Goal: Information Seeking & Learning: Learn about a topic

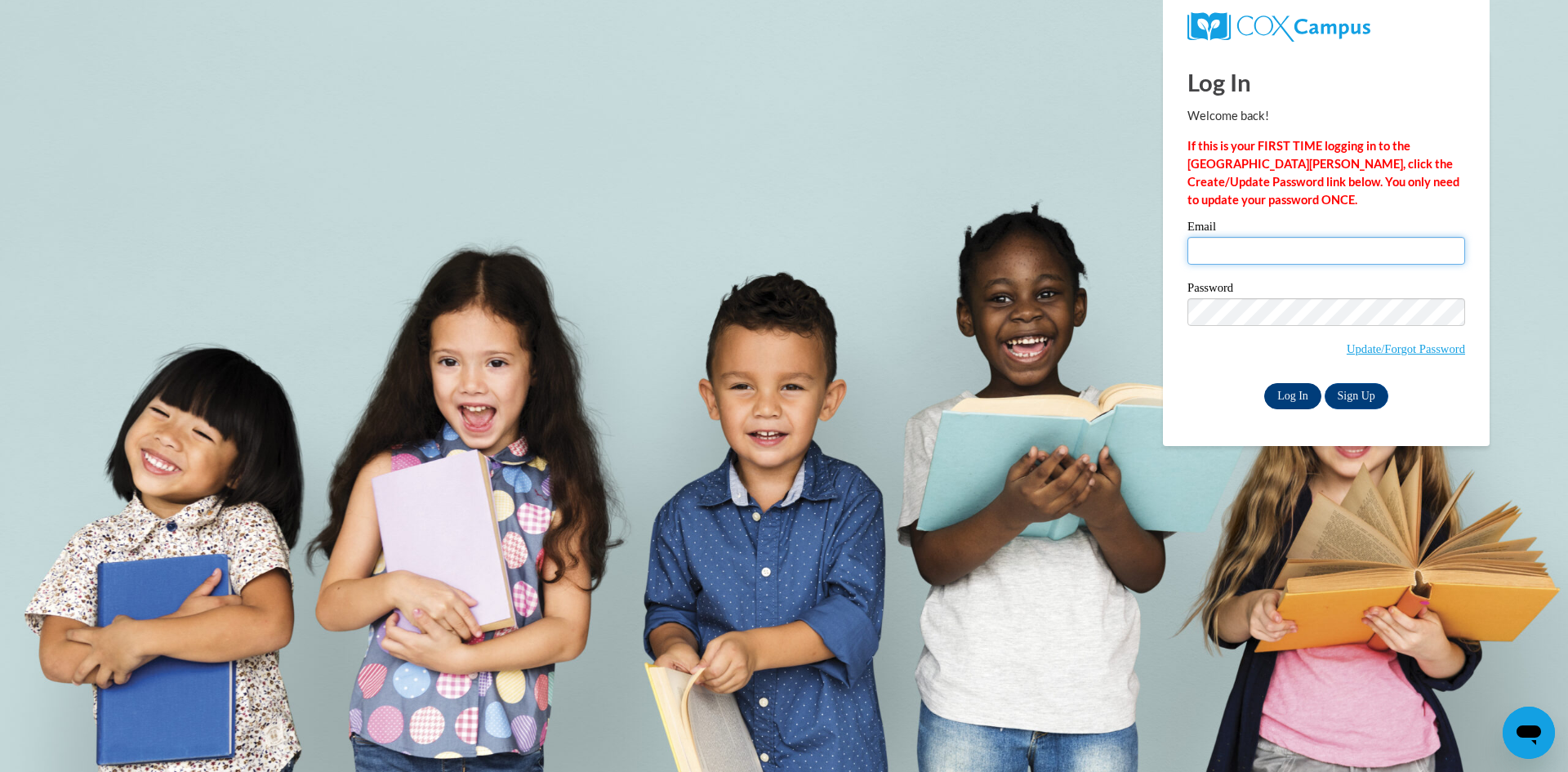
type input "maryamm.ssalehh@gmail.com"
click at [1295, 403] on input "Log In" at bounding box center [1293, 396] width 58 height 27
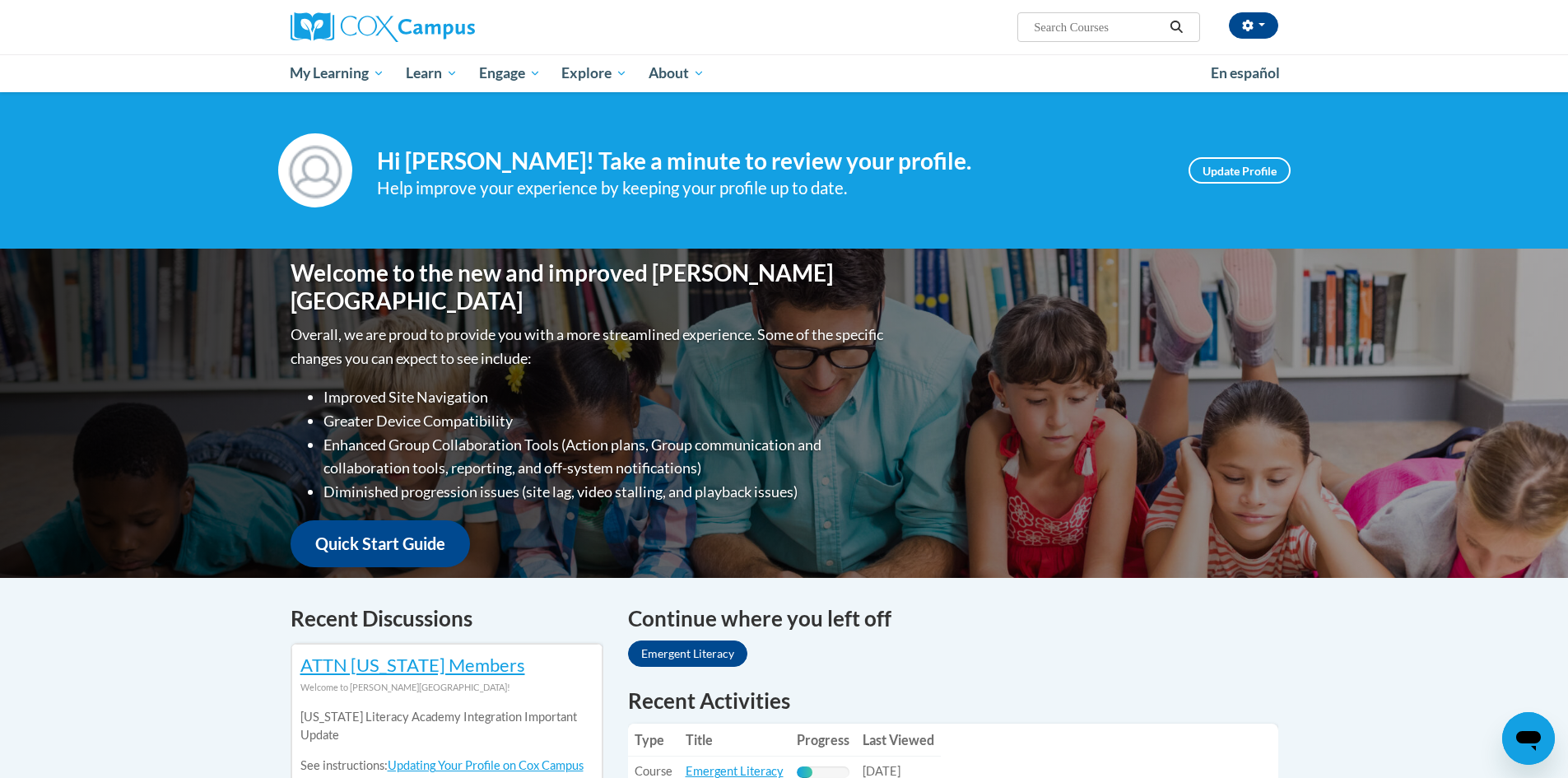
click at [1092, 22] on input "Search..." at bounding box center [1097, 27] width 132 height 19
paste input "power of language"
type input "power of language"
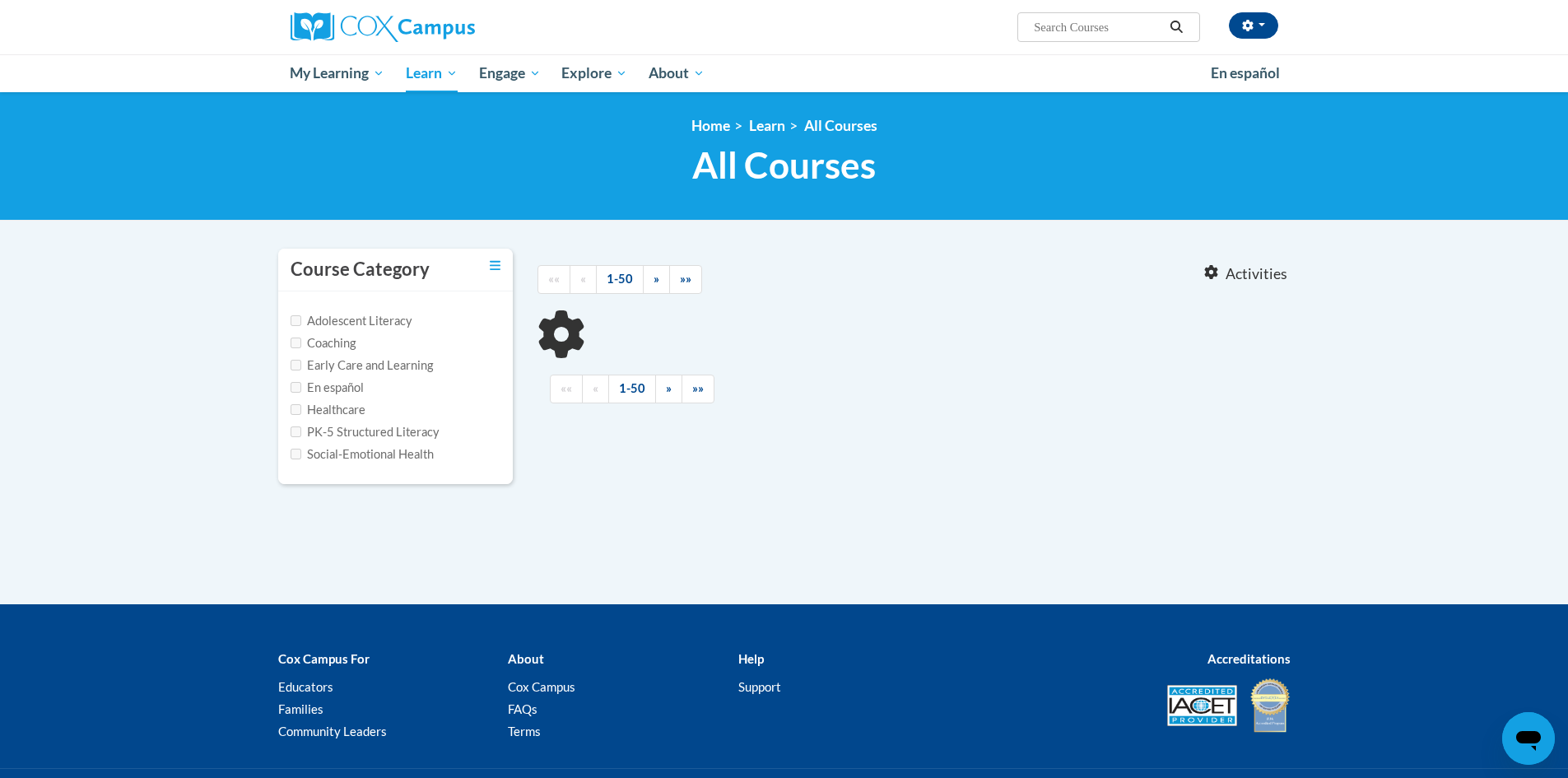
type input "power of language"
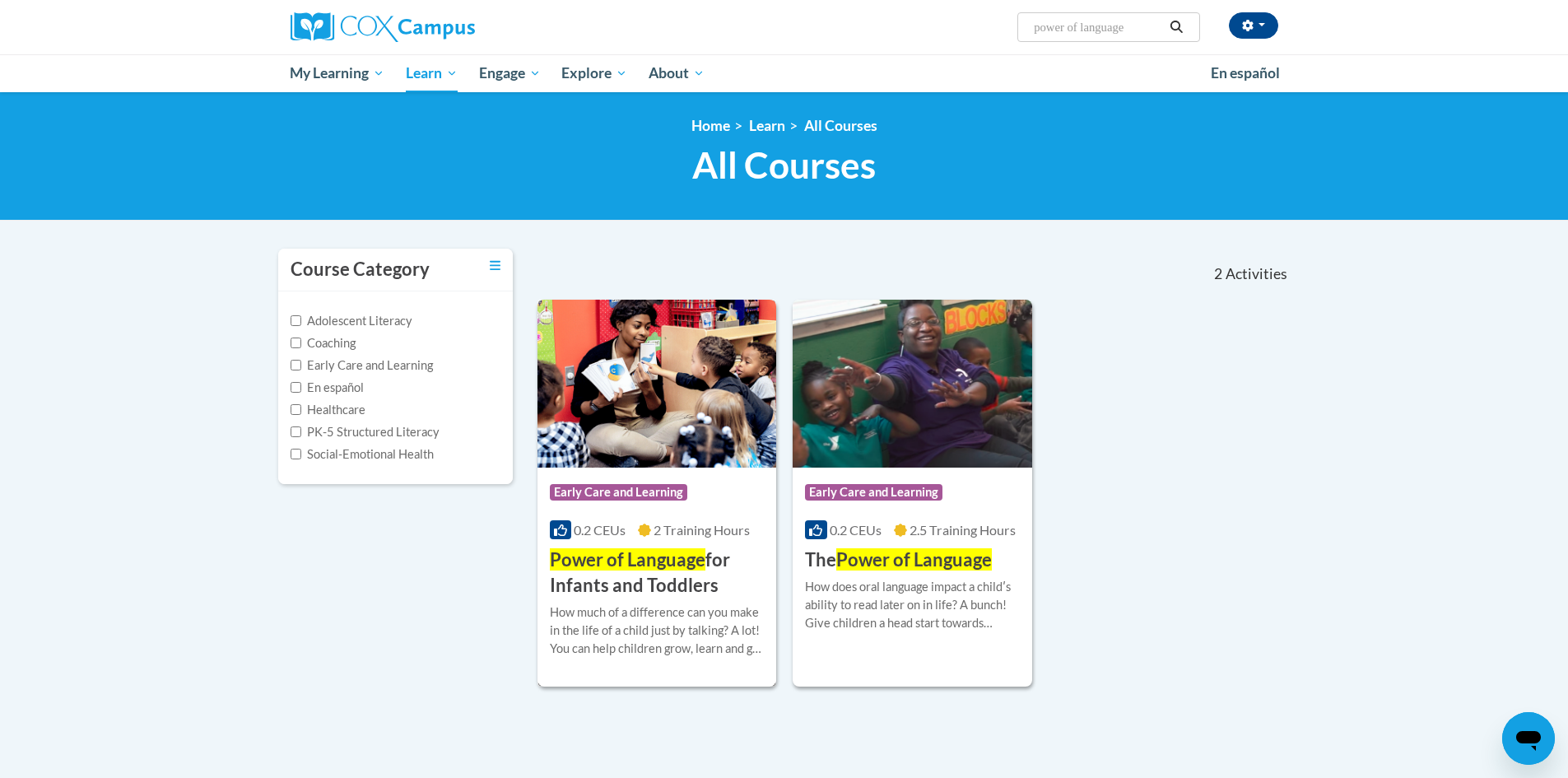
click at [696, 598] on h3 "Power of Language for Infants and Toddlers" at bounding box center [657, 572] width 215 height 51
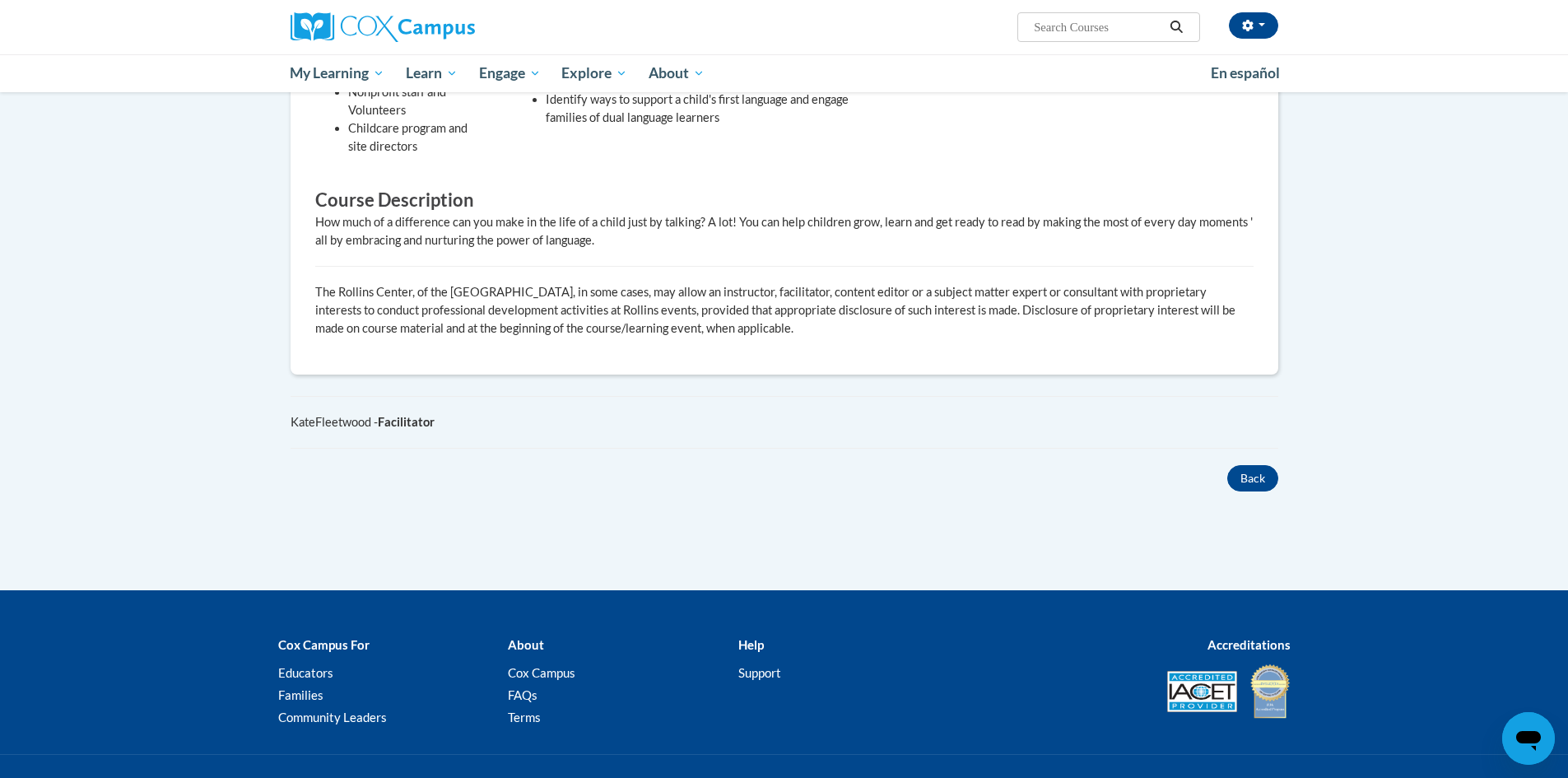
scroll to position [171, 0]
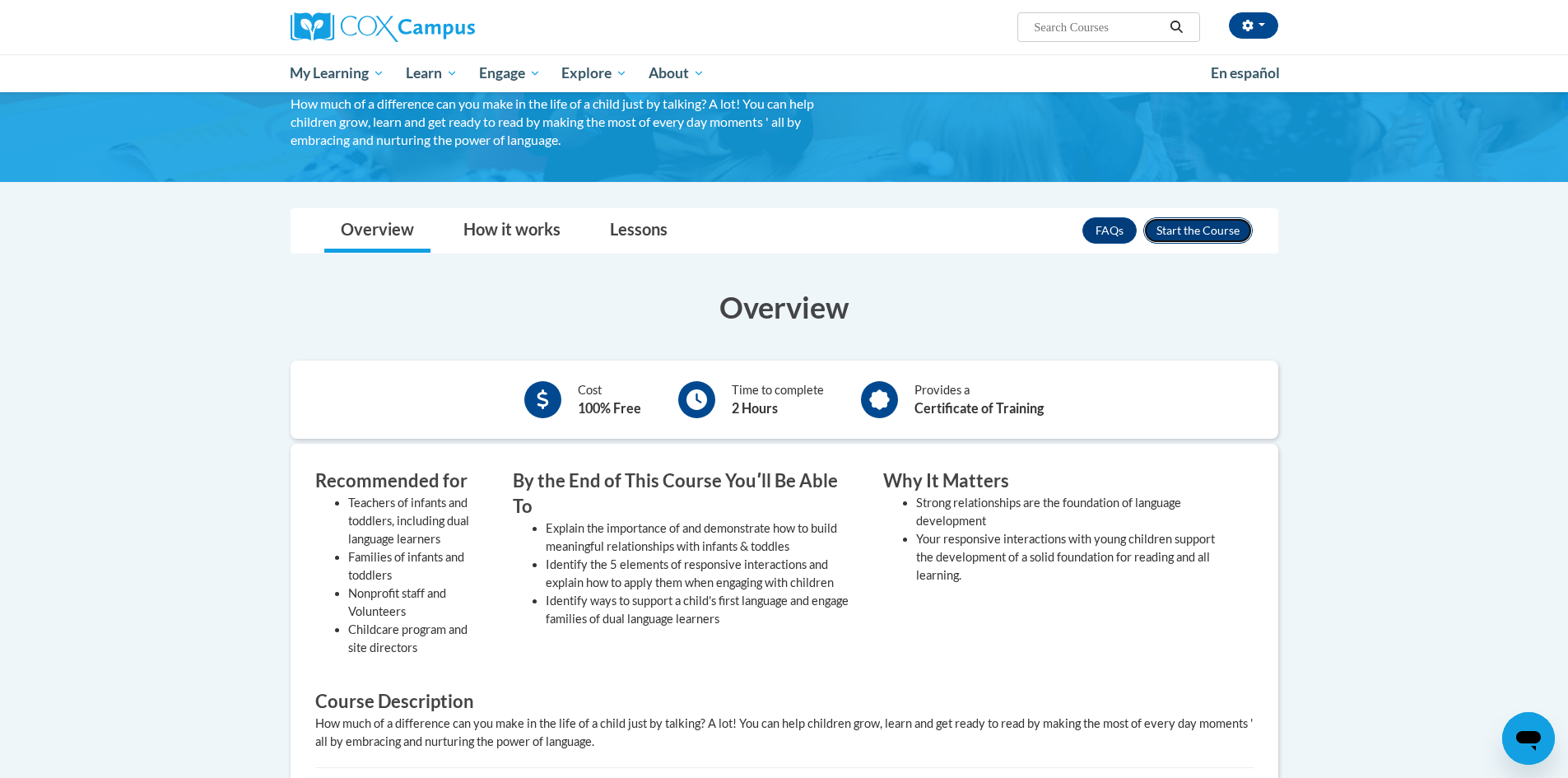
click at [1200, 241] on button "Enroll" at bounding box center [1198, 230] width 110 height 27
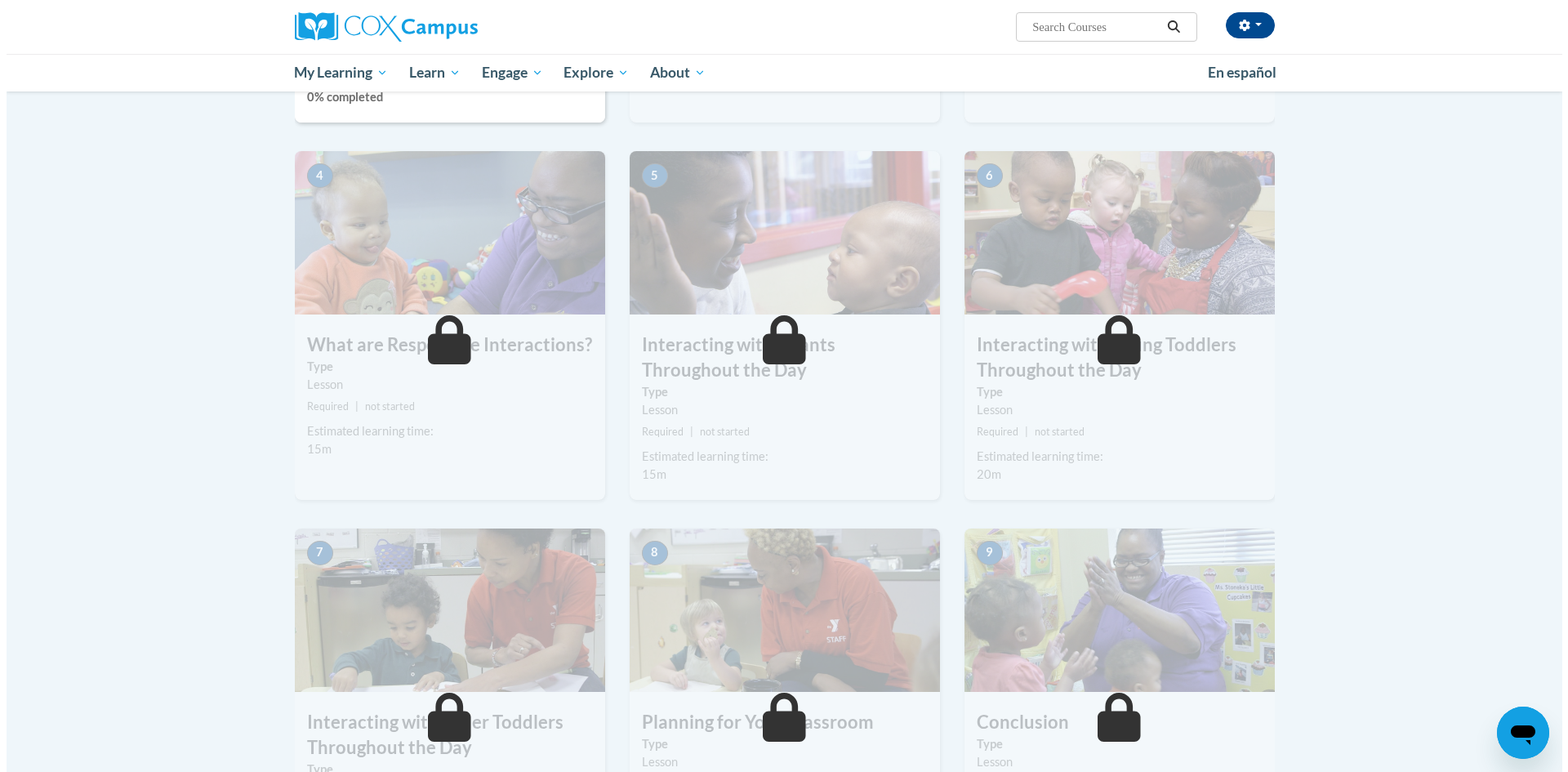
scroll to position [313, 0]
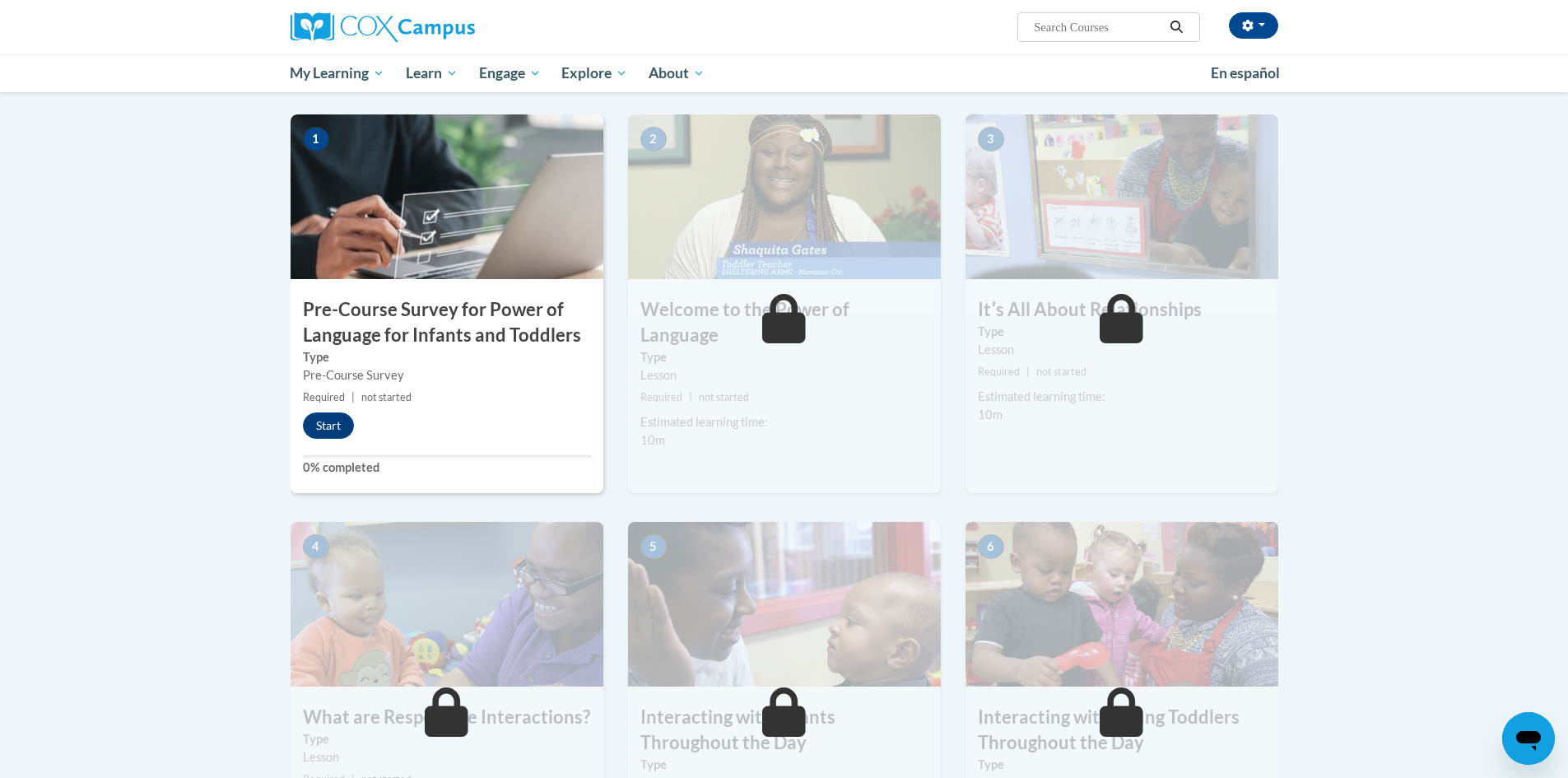
click at [433, 247] on img at bounding box center [447, 196] width 313 height 165
click at [320, 421] on button "Start" at bounding box center [328, 426] width 51 height 27
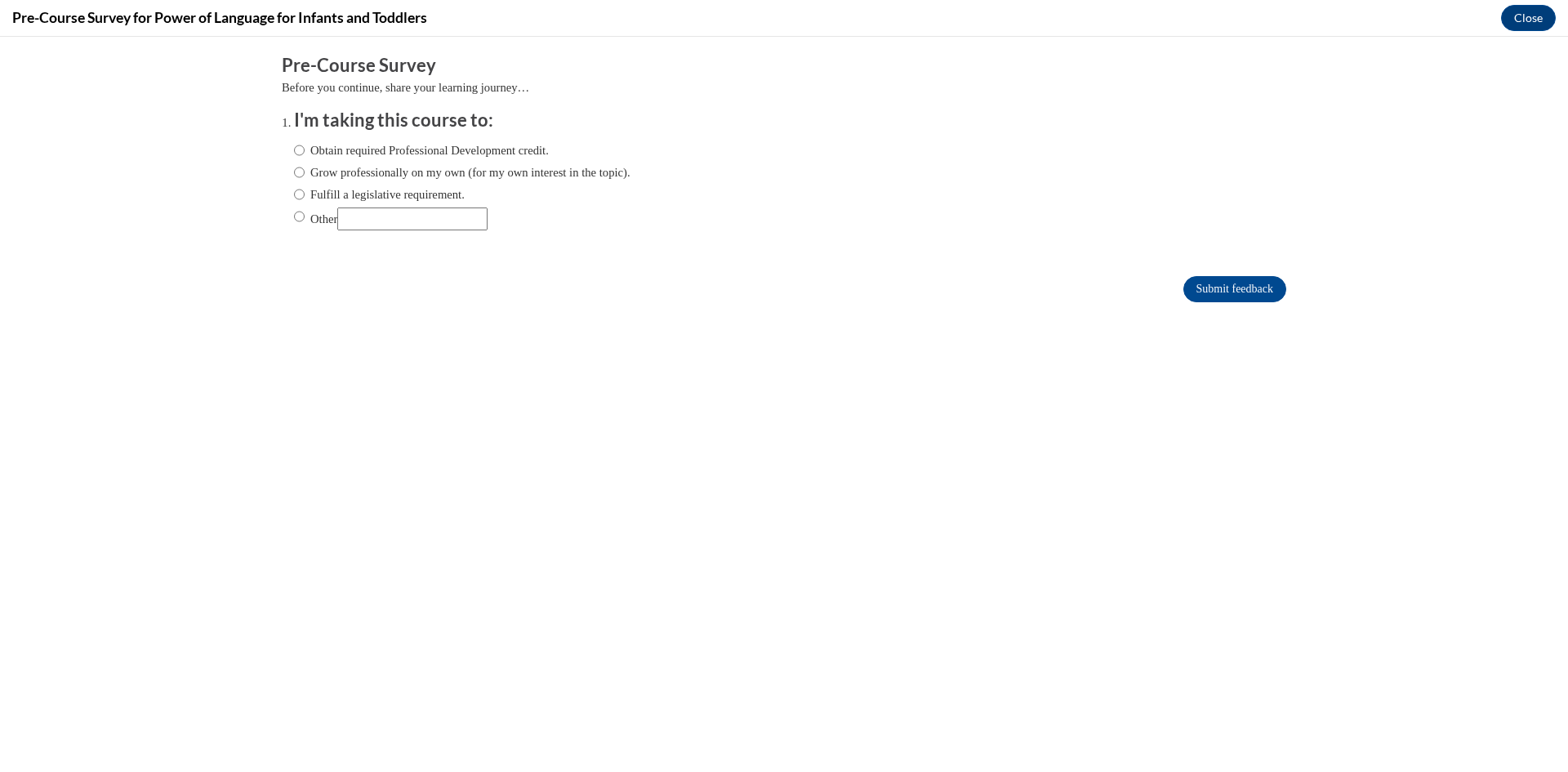
scroll to position [0, 0]
click at [294, 169] on input "Grow professionally on my own (for my own interest in the topic)." at bounding box center [300, 173] width 11 height 18
radio input "true"
click at [1243, 290] on input "Submit feedback" at bounding box center [1235, 289] width 103 height 27
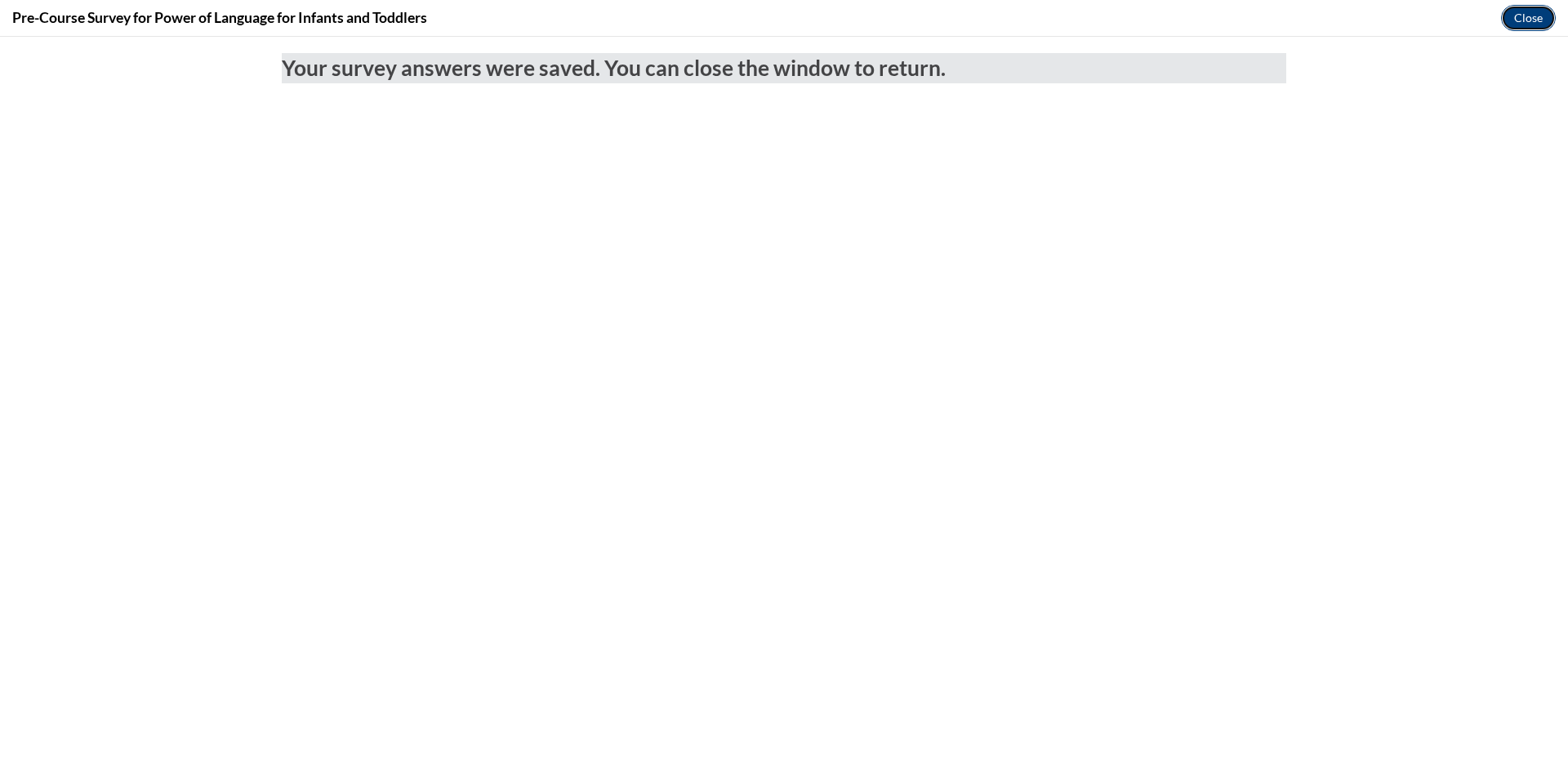
click at [1545, 9] on button "Close" at bounding box center [1529, 17] width 55 height 27
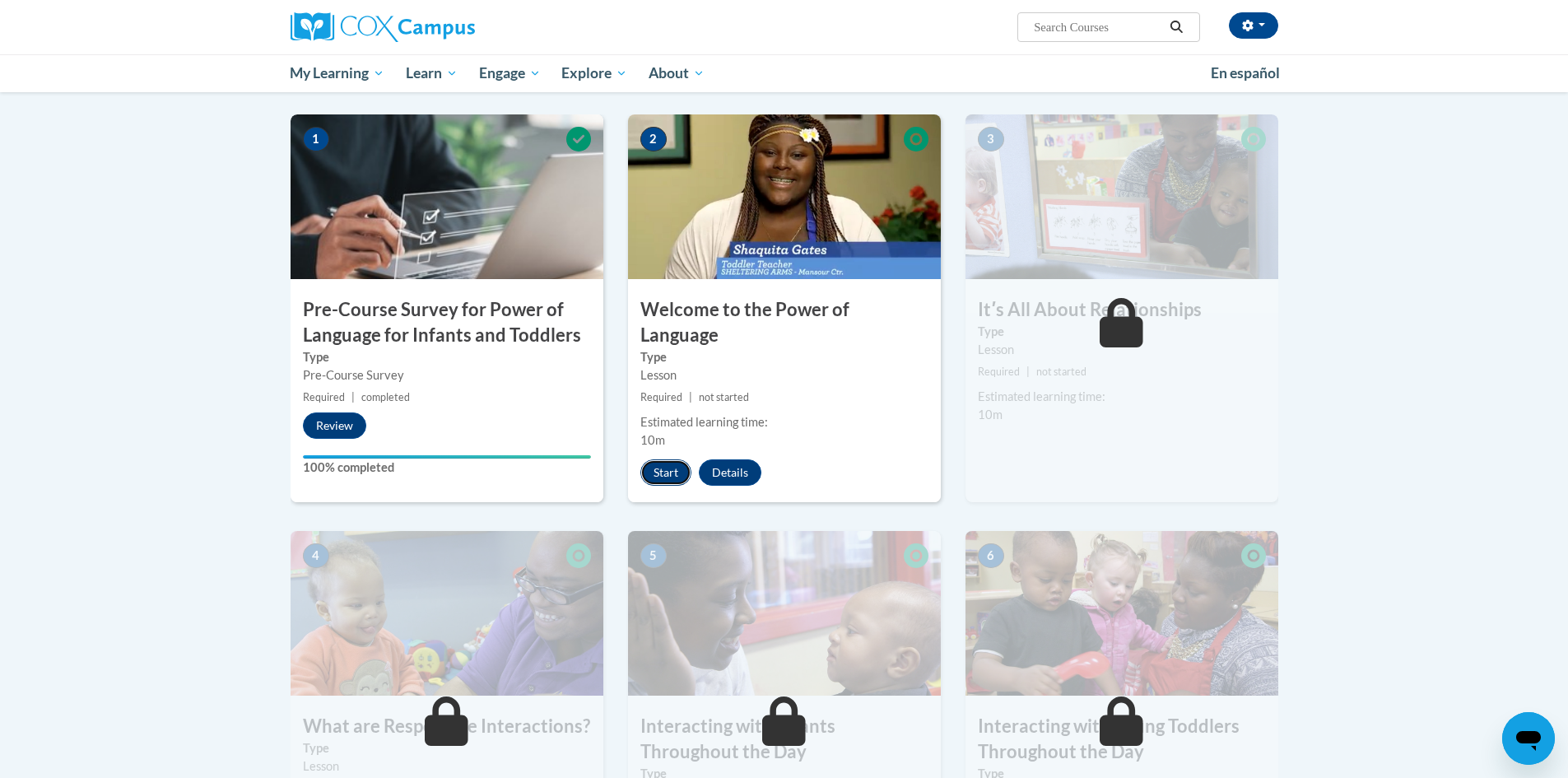
click at [655, 460] on button "Start" at bounding box center [665, 473] width 51 height 27
